Goal: Obtain resource: Download file/media

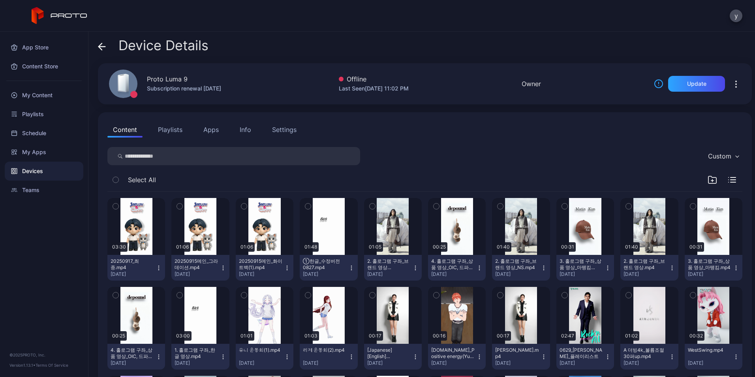
click at [446, 159] on div "Custom" at bounding box center [424, 156] width 635 height 18
click at [58, 94] on div "My Content" at bounding box center [44, 95] width 79 height 19
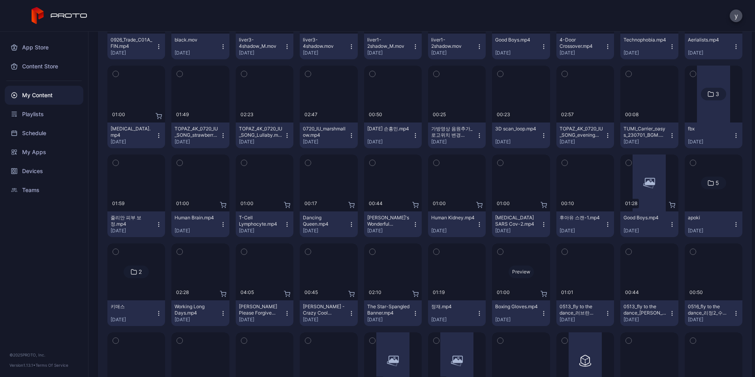
scroll to position [3657, 0]
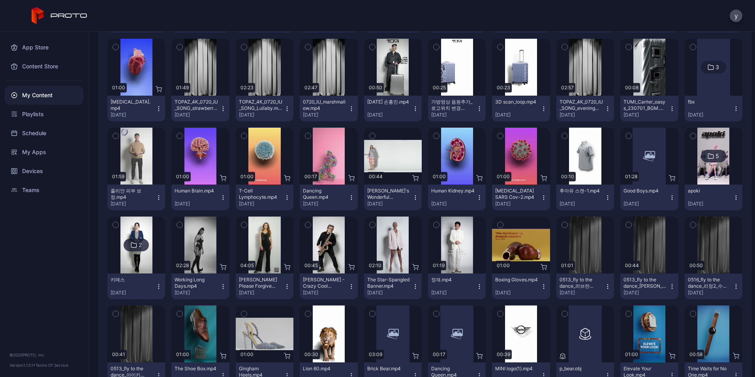
click at [733, 285] on icon "button" at bounding box center [736, 286] width 6 height 6
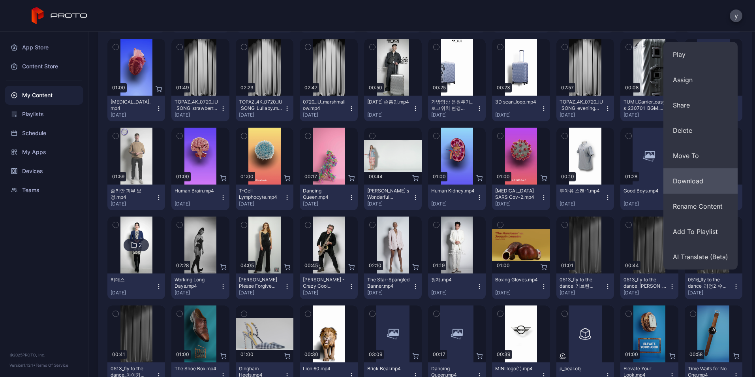
click at [702, 175] on button "Download" at bounding box center [700, 180] width 74 height 25
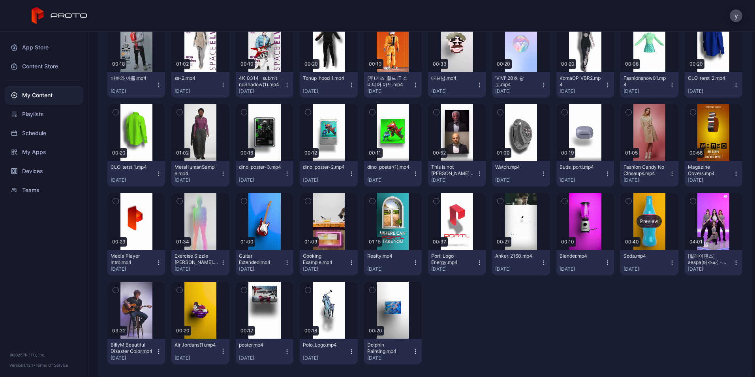
scroll to position [4486, 0]
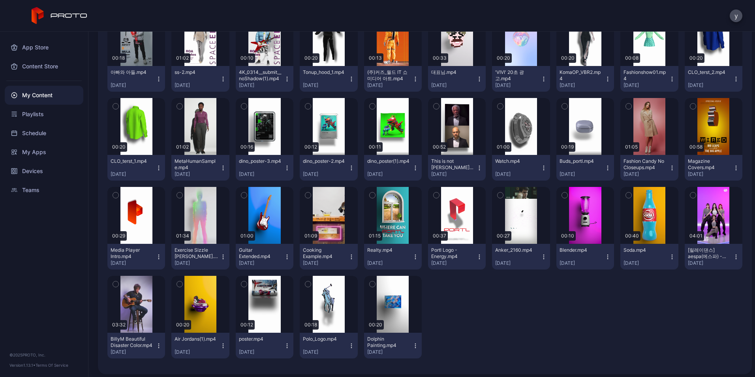
click at [35, 100] on div "My Content" at bounding box center [44, 95] width 79 height 19
click at [36, 100] on div "My Content" at bounding box center [44, 95] width 79 height 19
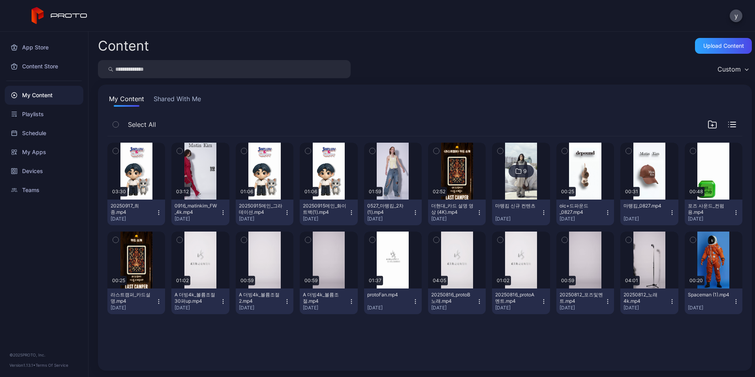
drag, startPoint x: 0, startPoint y: 0, endPoint x: 41, endPoint y: 96, distance: 104.7
click at [41, 96] on div "My Content" at bounding box center [44, 95] width 79 height 19
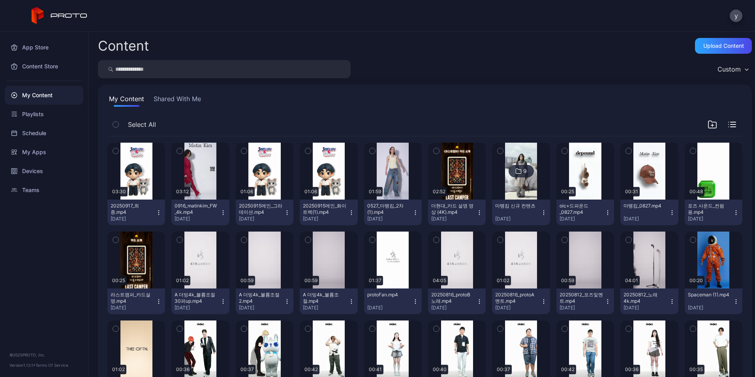
click at [174, 102] on button "Shared With Me" at bounding box center [177, 100] width 51 height 13
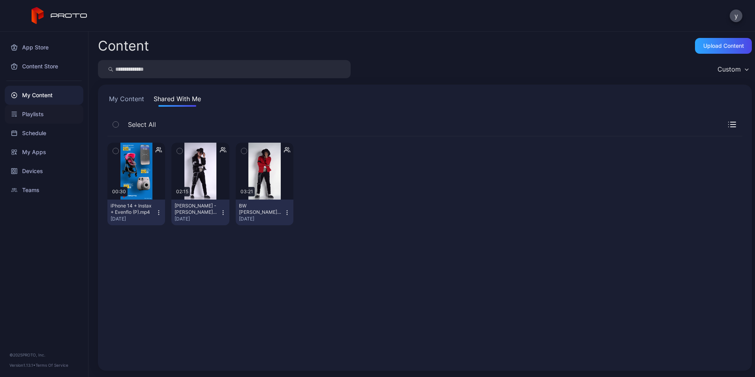
click at [39, 113] on div "Playlists" at bounding box center [44, 114] width 79 height 19
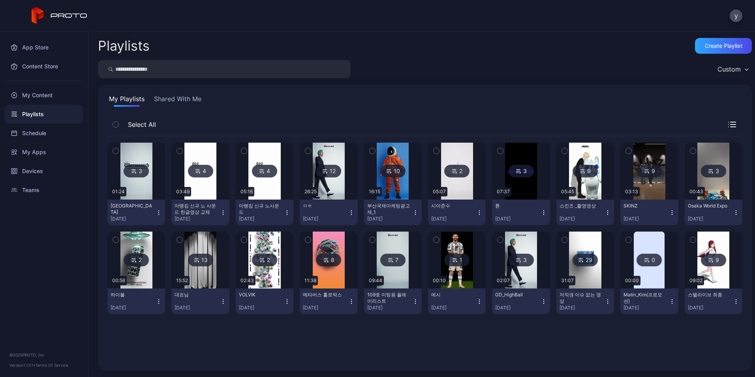
click at [182, 98] on button "Shared With Me" at bounding box center [177, 100] width 51 height 13
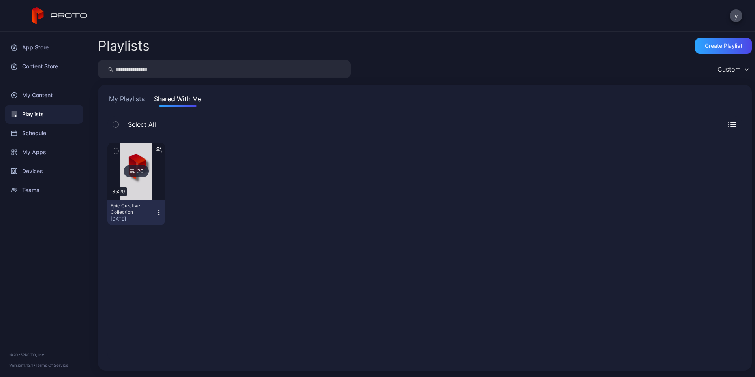
click at [135, 169] on div "20" at bounding box center [136, 171] width 25 height 13
